Goal: Navigation & Orientation: Find specific page/section

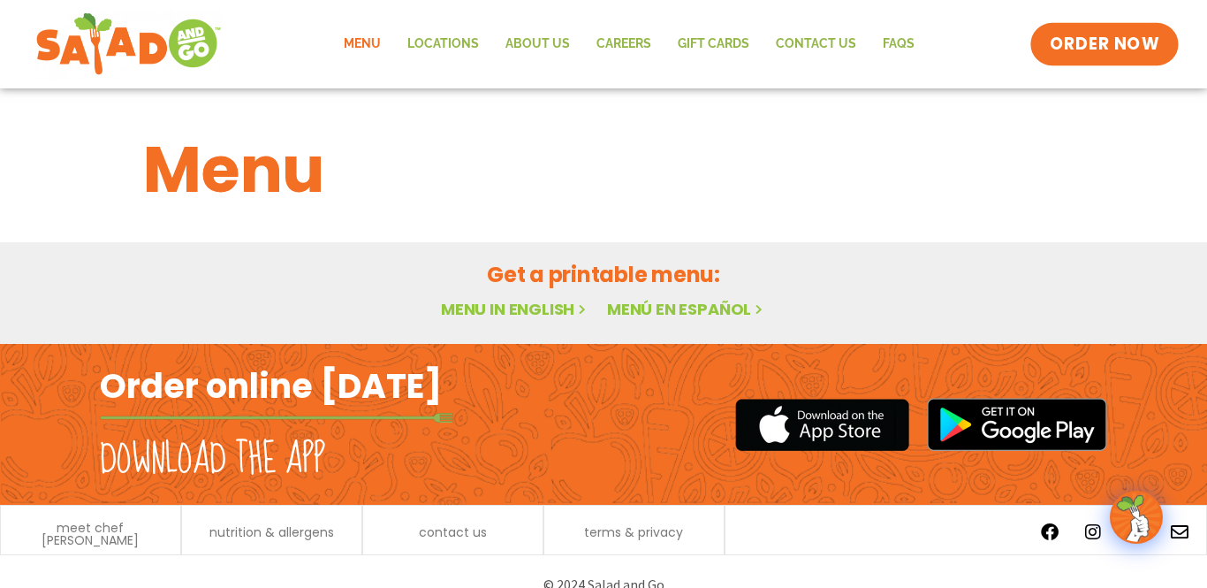
click at [1063, 50] on span "ORDER NOW" at bounding box center [1105, 44] width 110 height 23
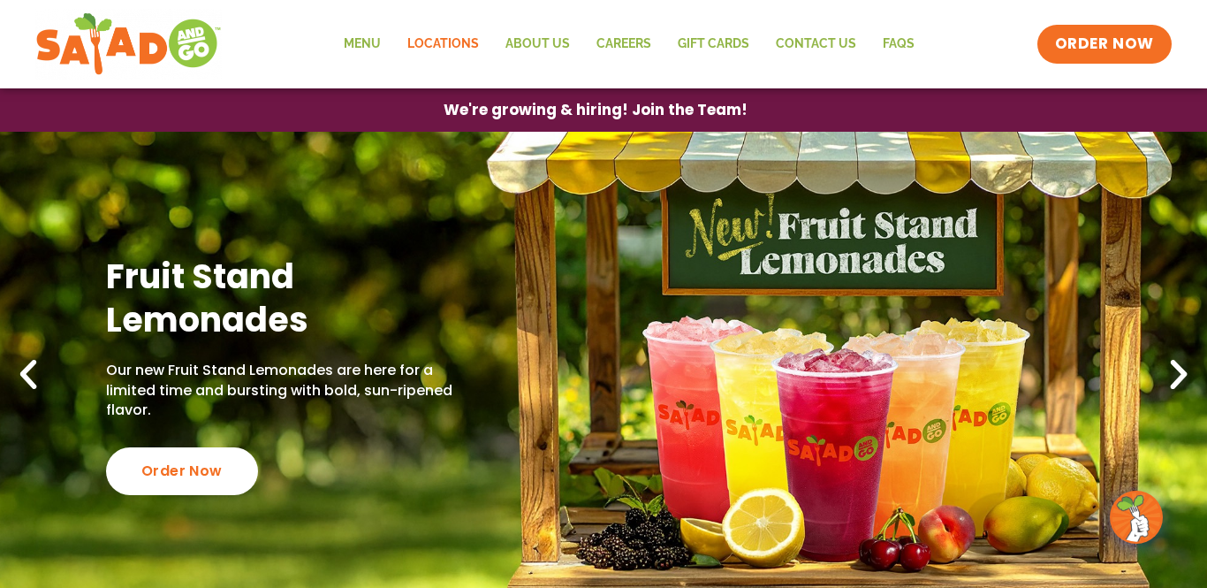
click at [431, 50] on link "Locations" at bounding box center [443, 44] width 98 height 41
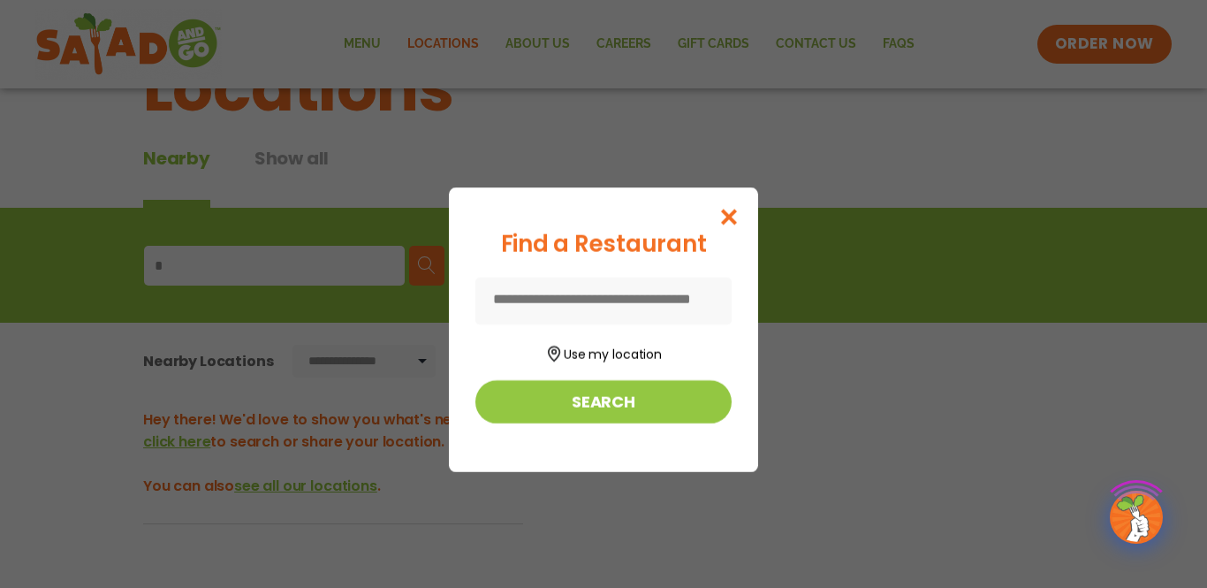
scroll to position [85, 0]
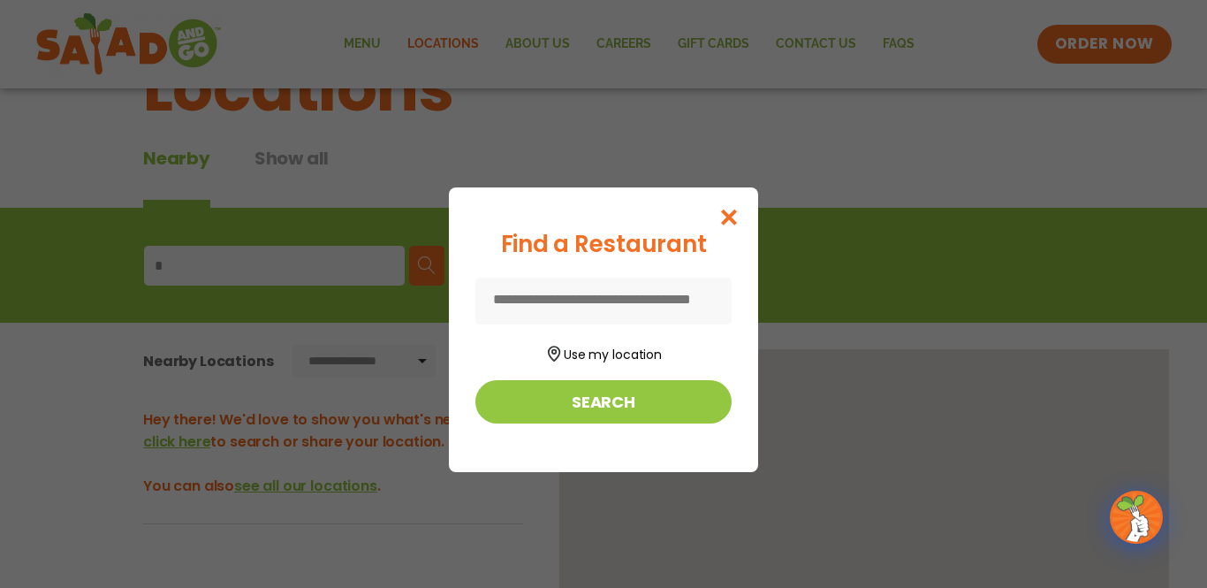
type input "*"
click at [526, 287] on input at bounding box center [604, 301] width 256 height 47
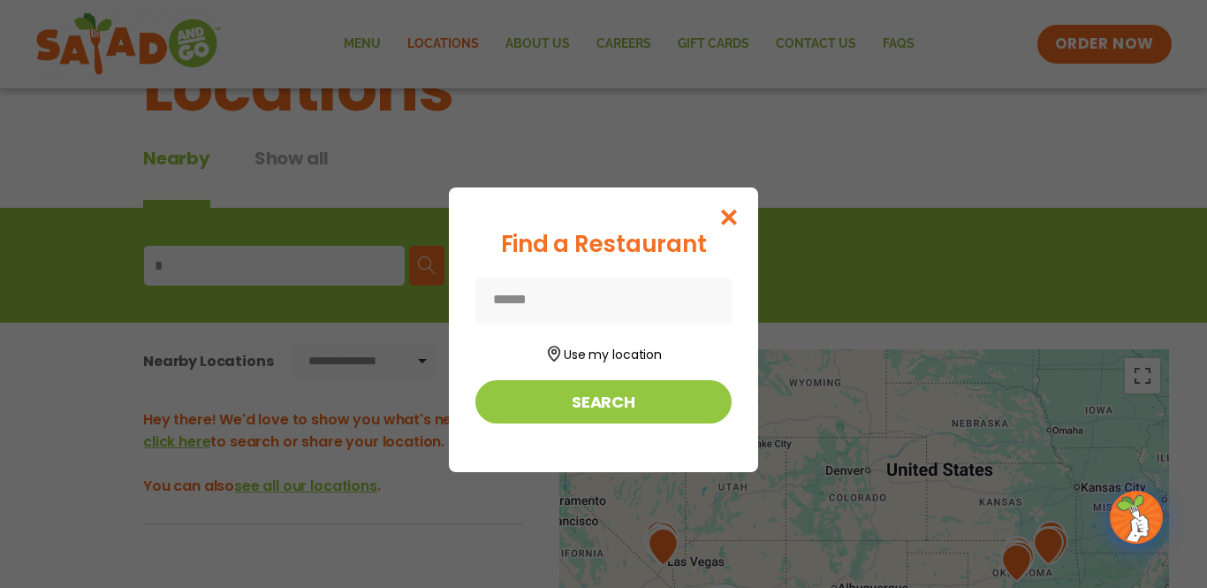
type input "**********"
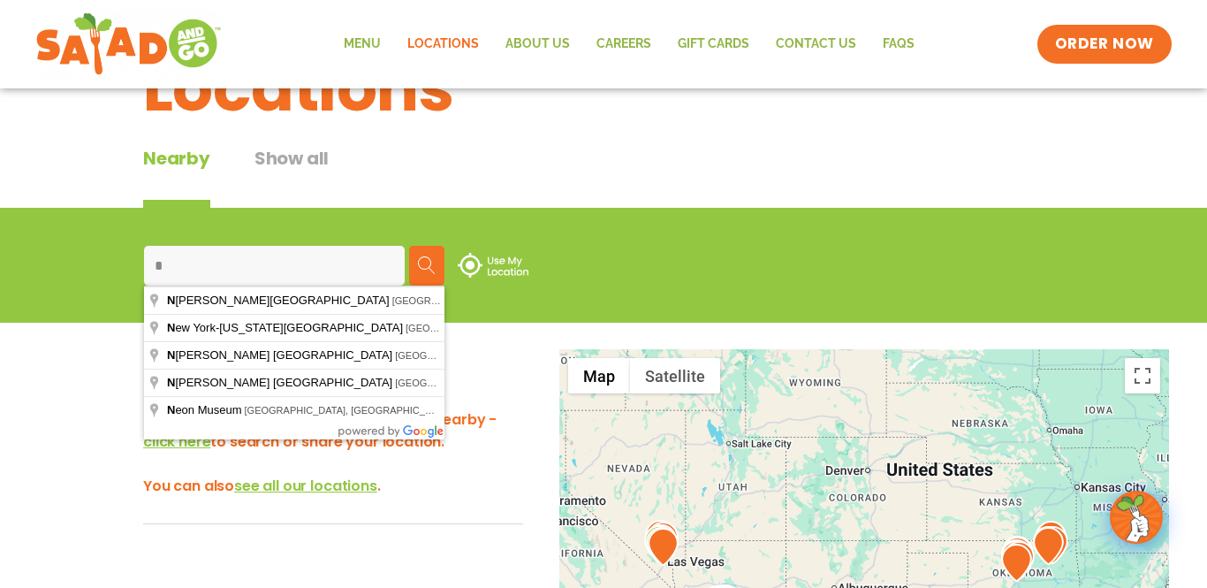
type input "**********"
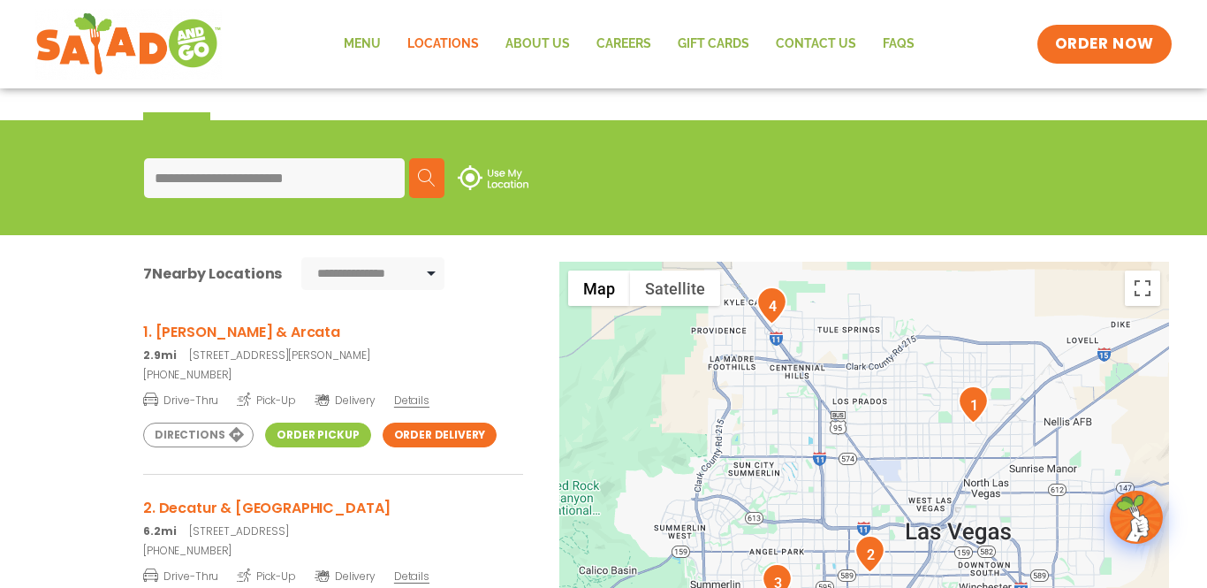
scroll to position [174, 0]
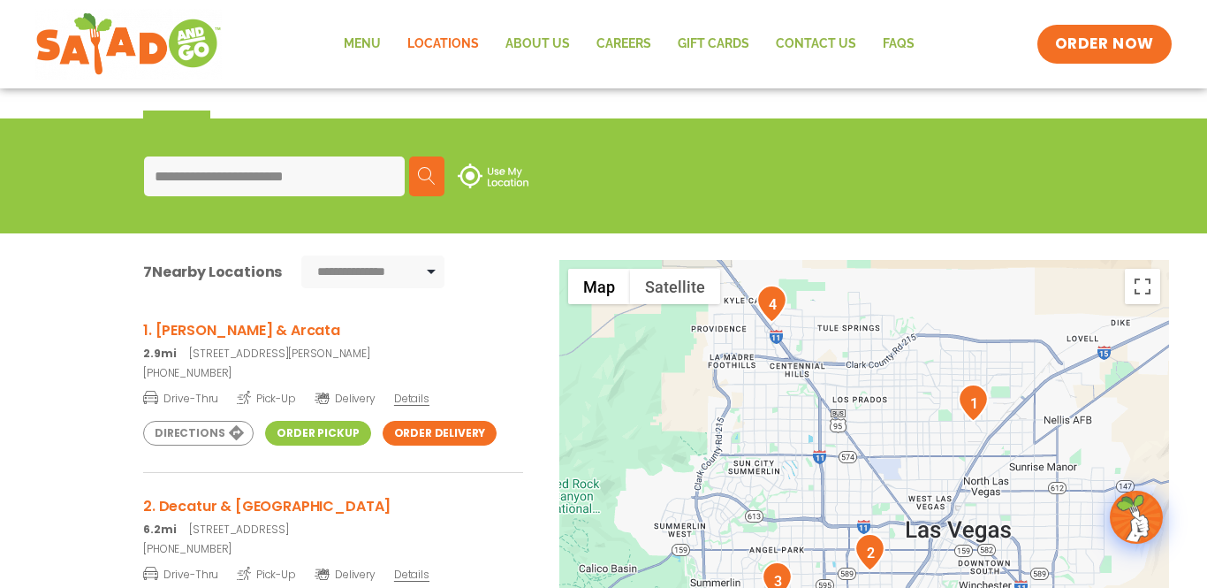
click at [216, 330] on h3 "1. Craig & Arcata" at bounding box center [333, 330] width 380 height 22
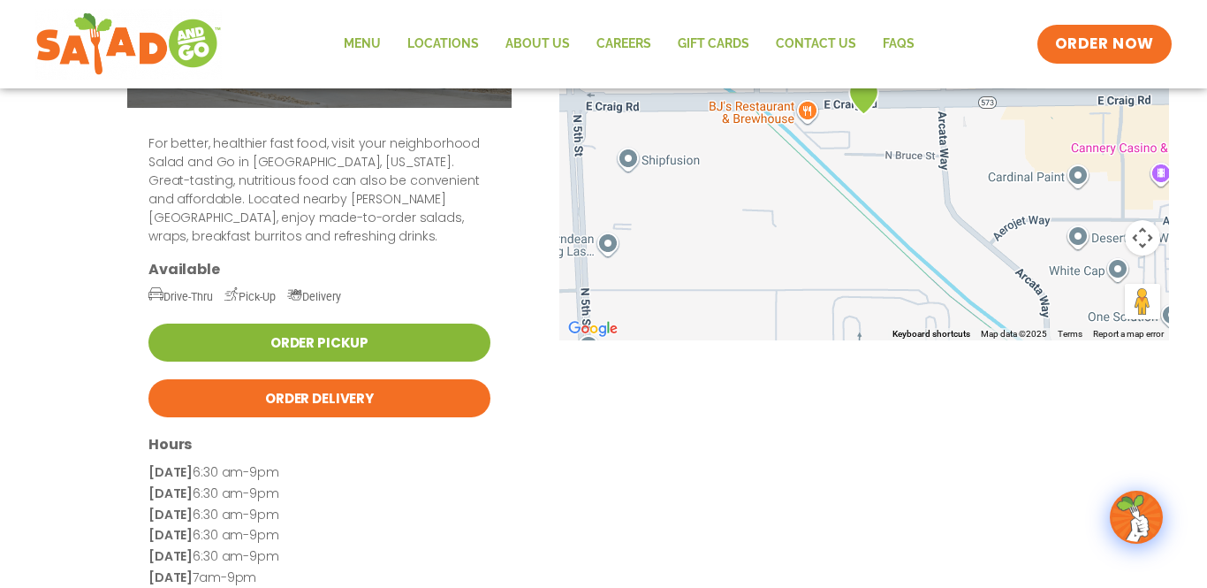
scroll to position [235, 0]
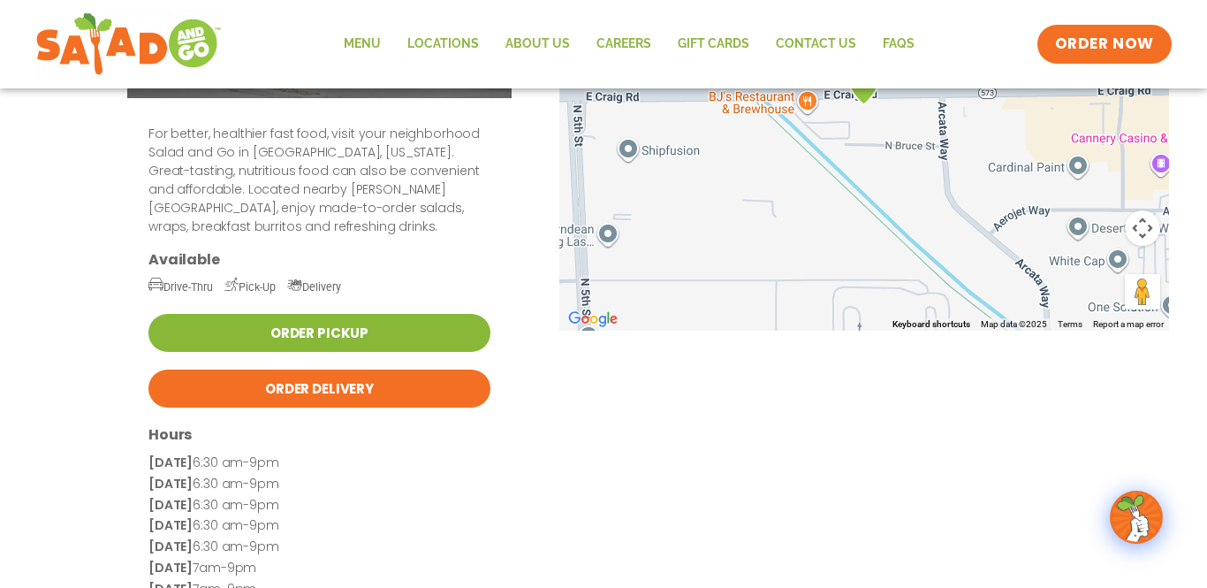
click at [274, 314] on link "Order Pickup" at bounding box center [319, 333] width 342 height 38
